Goal: Information Seeking & Learning: Learn about a topic

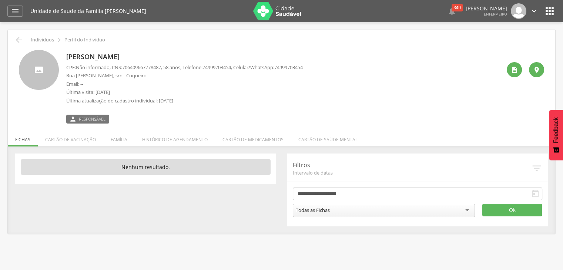
click at [80, 68] on span "Não informado" at bounding box center [93, 67] width 34 height 7
click at [24, 141] on ul "Fichas Cartão de vacinação Família Histórico de agendamento Cartão de medicamen…" at bounding box center [281, 140] width 547 height 6
click at [22, 137] on ul "Fichas Cartão de vacinação Família Histórico de agendamento Cartão de medicamen…" at bounding box center [281, 140] width 547 height 6
click at [514, 70] on icon "" at bounding box center [514, 69] width 7 height 7
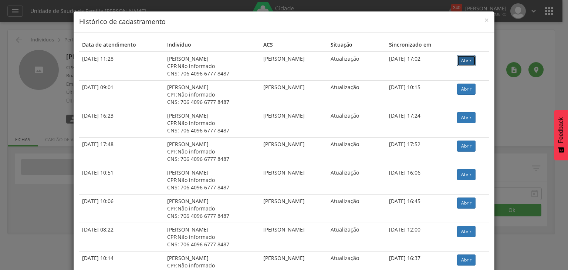
click at [466, 63] on link "Abrir" at bounding box center [466, 60] width 18 height 11
click at [485, 21] on span "×" at bounding box center [487, 20] width 4 height 10
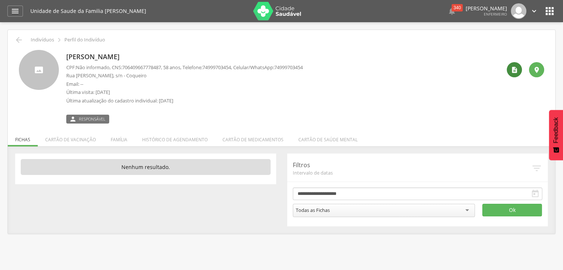
click at [511, 68] on icon "" at bounding box center [514, 69] width 7 height 7
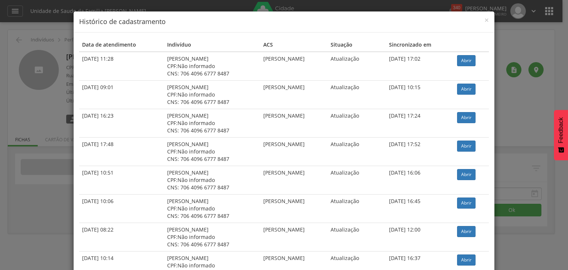
click at [481, 23] on h4 "Histórico de cadastramento" at bounding box center [284, 22] width 410 height 10
click at [485, 20] on span "×" at bounding box center [487, 20] width 4 height 10
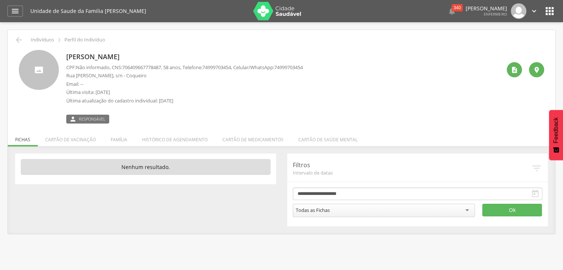
click at [138, 56] on p "[PERSON_NAME]" at bounding box center [184, 57] width 236 height 10
click at [509, 74] on div "" at bounding box center [514, 69] width 15 height 15
click at [67, 141] on li "Cartão de vacinação" at bounding box center [70, 137] width 65 height 17
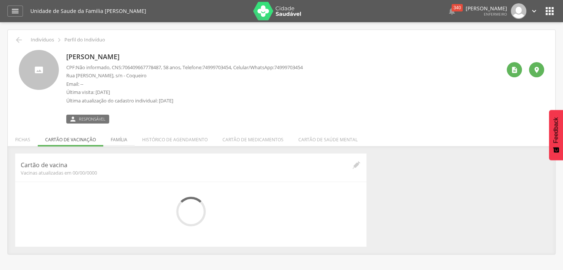
click at [122, 140] on li "Família" at bounding box center [118, 137] width 31 height 17
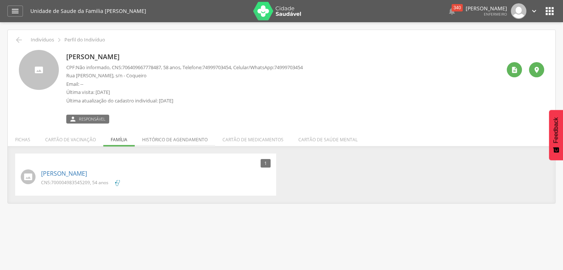
click at [185, 134] on li "Histórico de agendamento" at bounding box center [175, 137] width 80 height 17
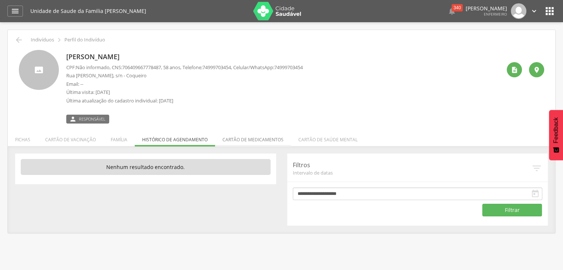
click at [266, 138] on li "Cartão de medicamentos" at bounding box center [253, 137] width 76 height 17
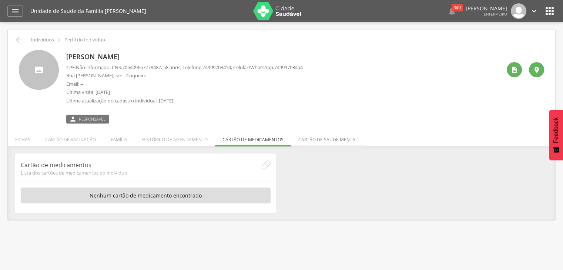
click at [319, 141] on li "Cartão de saúde mental" at bounding box center [328, 137] width 74 height 17
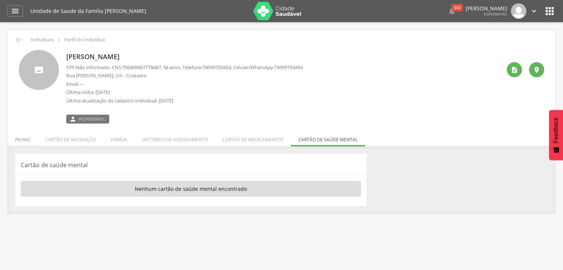
click at [25, 140] on li "Fichas" at bounding box center [23, 137] width 30 height 17
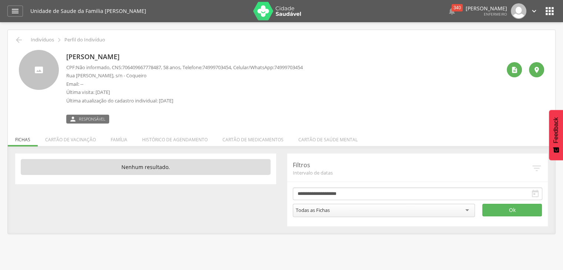
click at [90, 58] on p "[PERSON_NAME]" at bounding box center [184, 57] width 236 height 10
click at [83, 114] on div " Responsável" at bounding box center [184, 116] width 236 height 16
click at [37, 67] on div at bounding box center [39, 70] width 40 height 40
click at [71, 60] on p "[PERSON_NAME]" at bounding box center [184, 57] width 236 height 10
drag, startPoint x: 278, startPoint y: 76, endPoint x: 360, endPoint y: 85, distance: 81.9
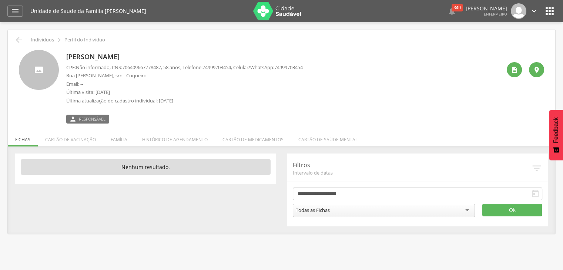
click at [279, 76] on p "Rua [PERSON_NAME], s/n - Coqueiro" at bounding box center [184, 75] width 236 height 7
click at [512, 71] on icon "" at bounding box center [514, 69] width 7 height 7
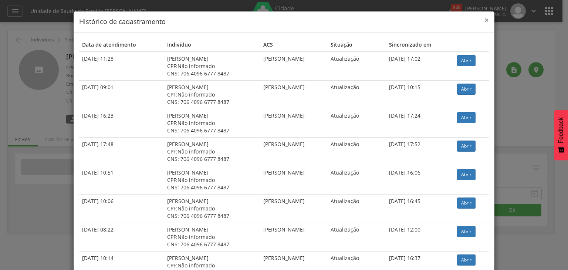
click at [485, 21] on span "×" at bounding box center [487, 20] width 4 height 10
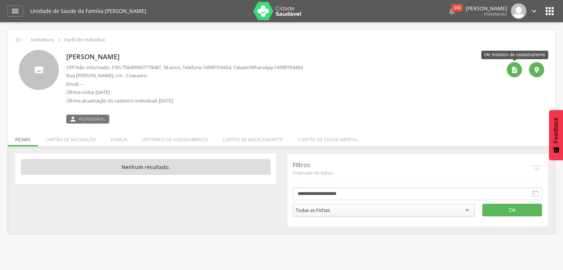
drag, startPoint x: 511, startPoint y: 68, endPoint x: 369, endPoint y: 53, distance: 143.2
click at [369, 53] on div "[PERSON_NAME] CPF: Não informado , CNS: [PHONE_NUMBER] , 58 anos, Telefone: [PH…" at bounding box center [283, 87] width 435 height 74
